Goal: Task Accomplishment & Management: Use online tool/utility

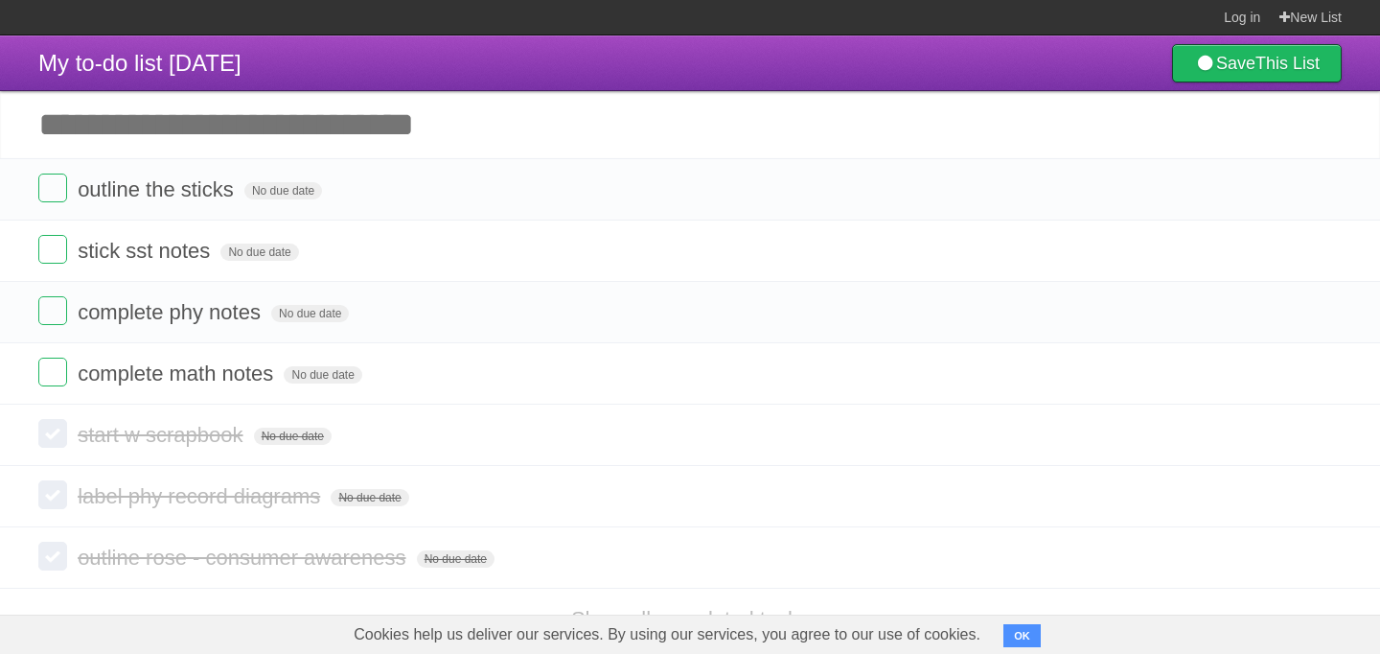
scroll to position [18, 0]
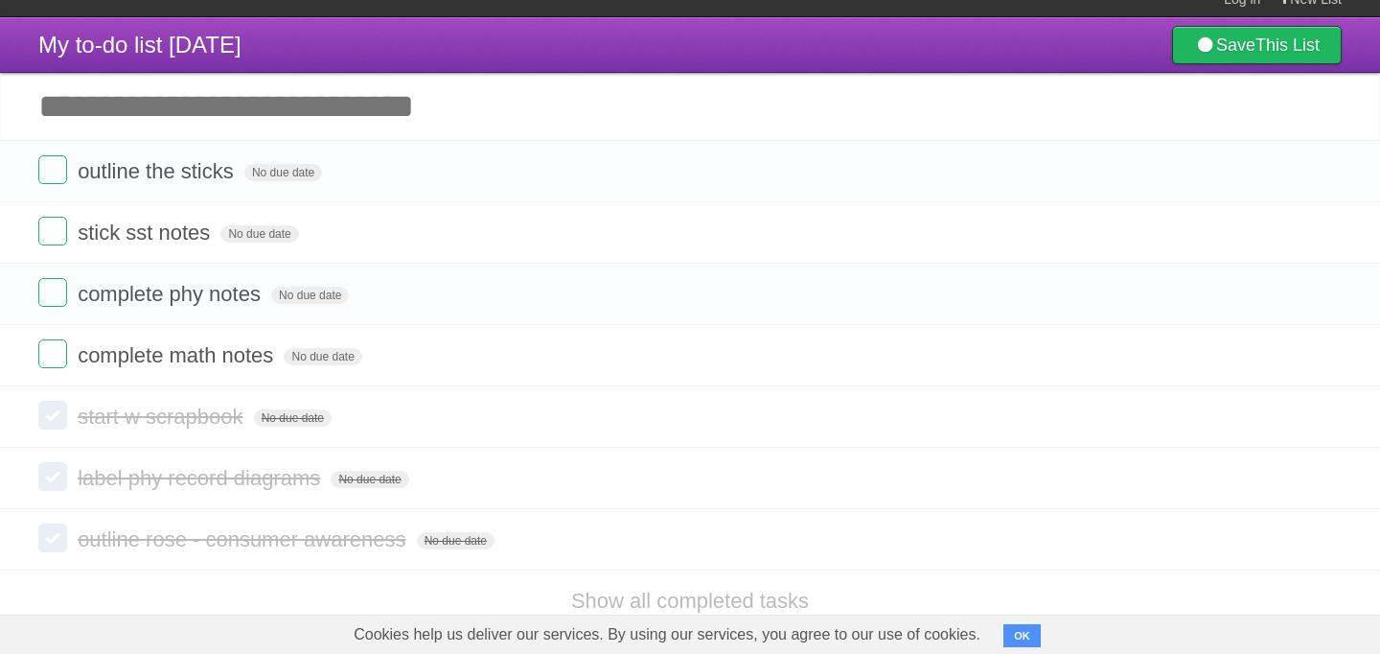
scroll to position [18, 0]
